Goal: Check status: Check status

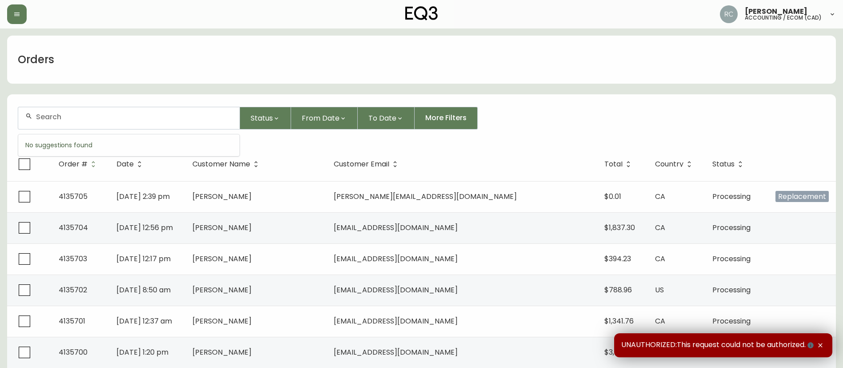
click at [140, 115] on input "text" at bounding box center [134, 116] width 197 height 8
paste input "4132087"
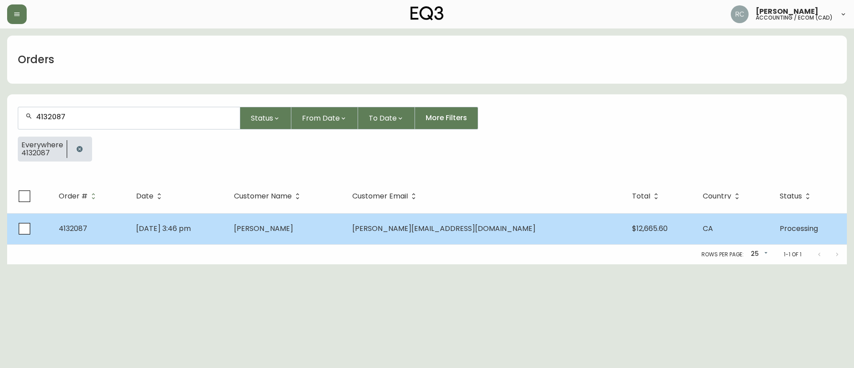
type input "4132087"
click at [227, 226] on td "[DATE] 3:46 pm" at bounding box center [178, 228] width 98 height 31
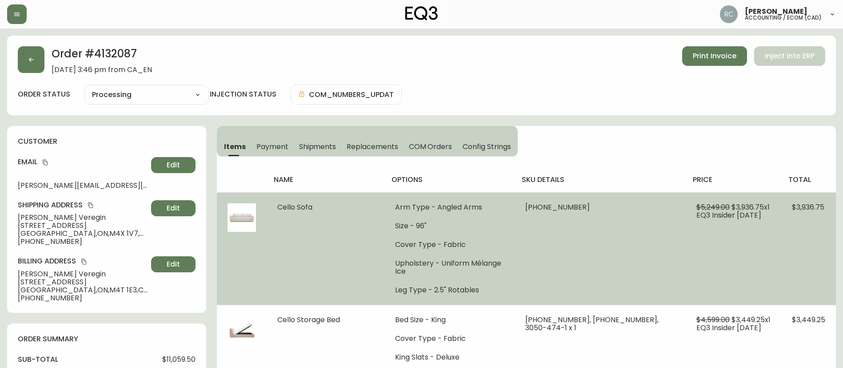
type input "Processing"
select select "PROCESSING"
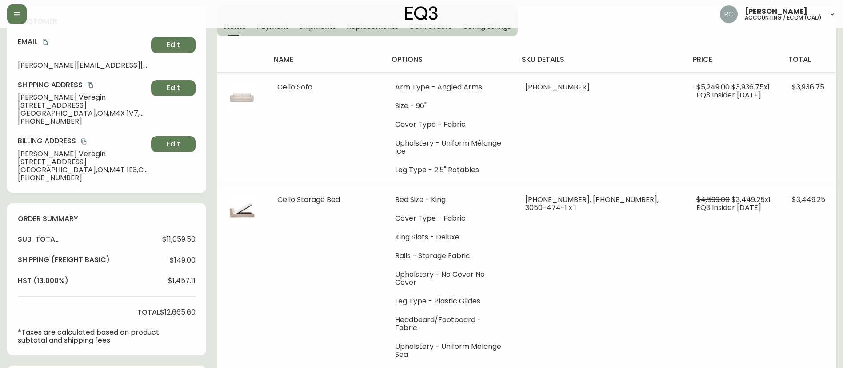
scroll to position [267, 0]
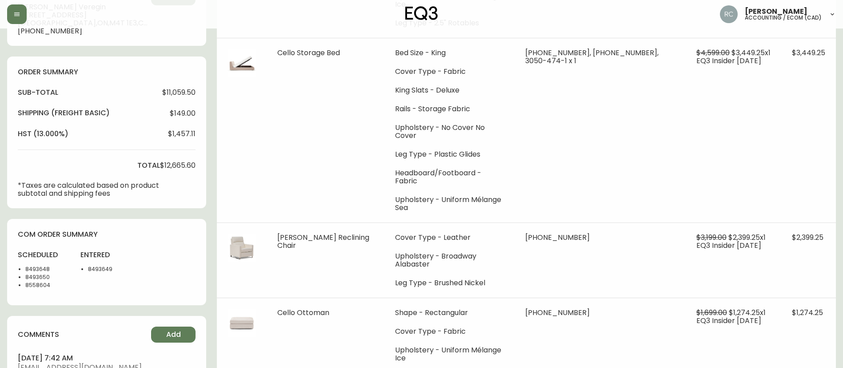
click at [34, 267] on li "8493648" at bounding box center [47, 269] width 44 height 8
copy li "8493648"
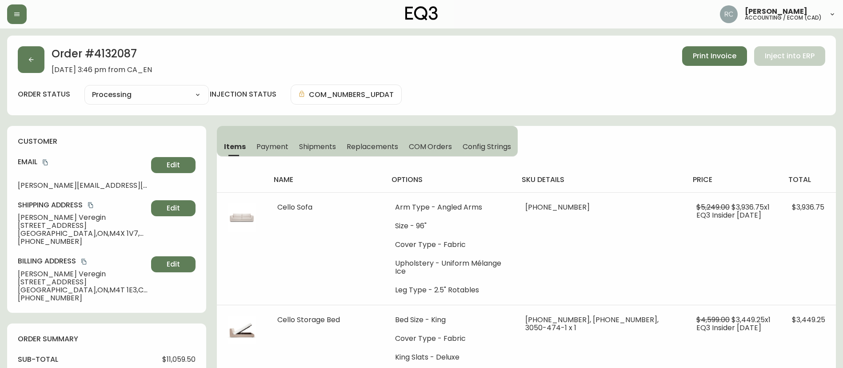
click at [109, 46] on h2 "Order # 4132087" at bounding box center [102, 56] width 100 height 20
copy h2 "4132087"
click at [105, 49] on h2 "Order # 4132087" at bounding box center [102, 56] width 100 height 20
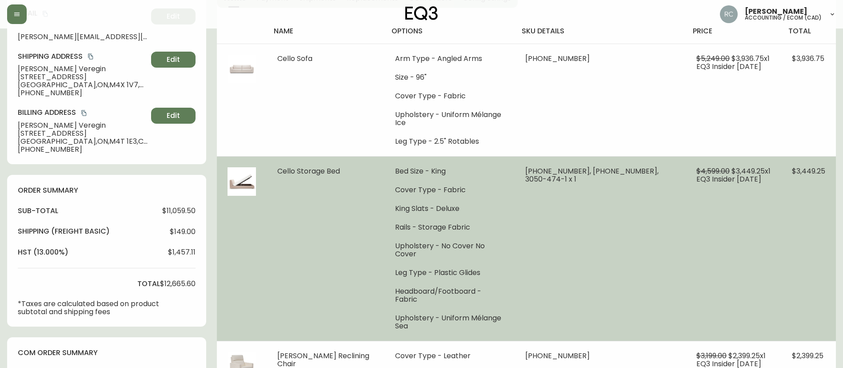
scroll to position [178, 0]
